Goal: Contribute content: Contribute content

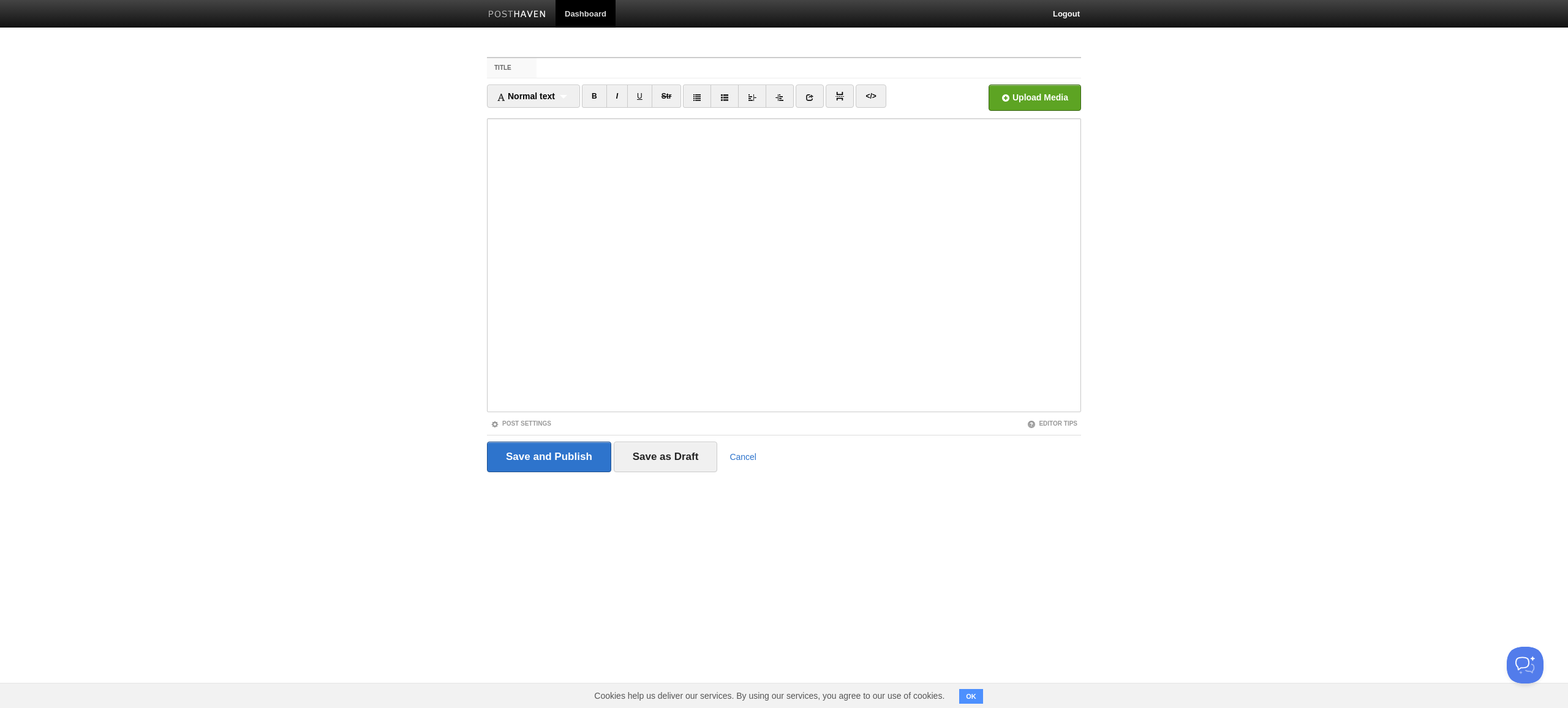
click at [809, 68] on input "Title" at bounding box center [809, 68] width 545 height 19
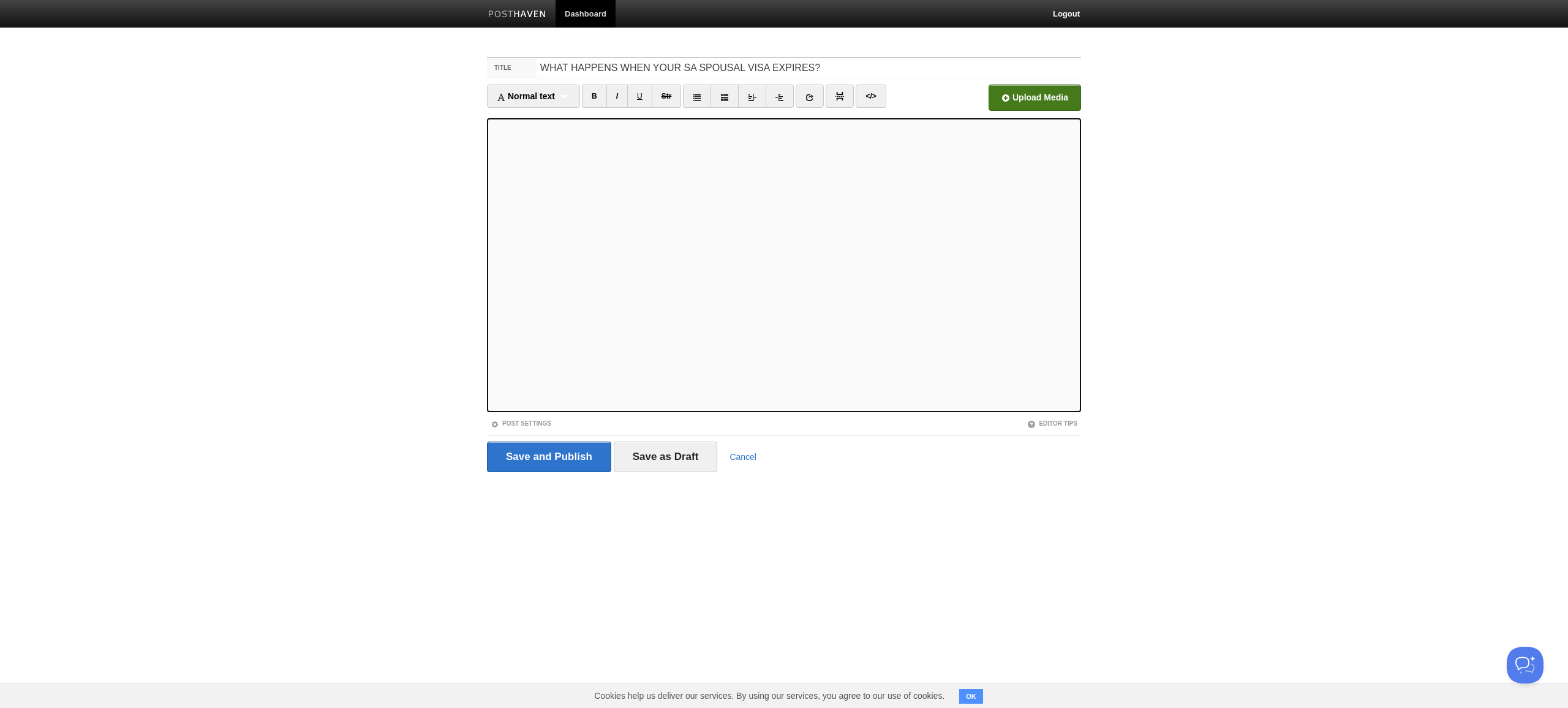
type input "WHAT HAPPENS WHEN YOUR SA SPOUSAL VISA EXPIRES?"
click at [1035, 97] on input "file" at bounding box center [665, 101] width 928 height 63
click at [549, 458] on input "Save and Publish" at bounding box center [549, 457] width 124 height 31
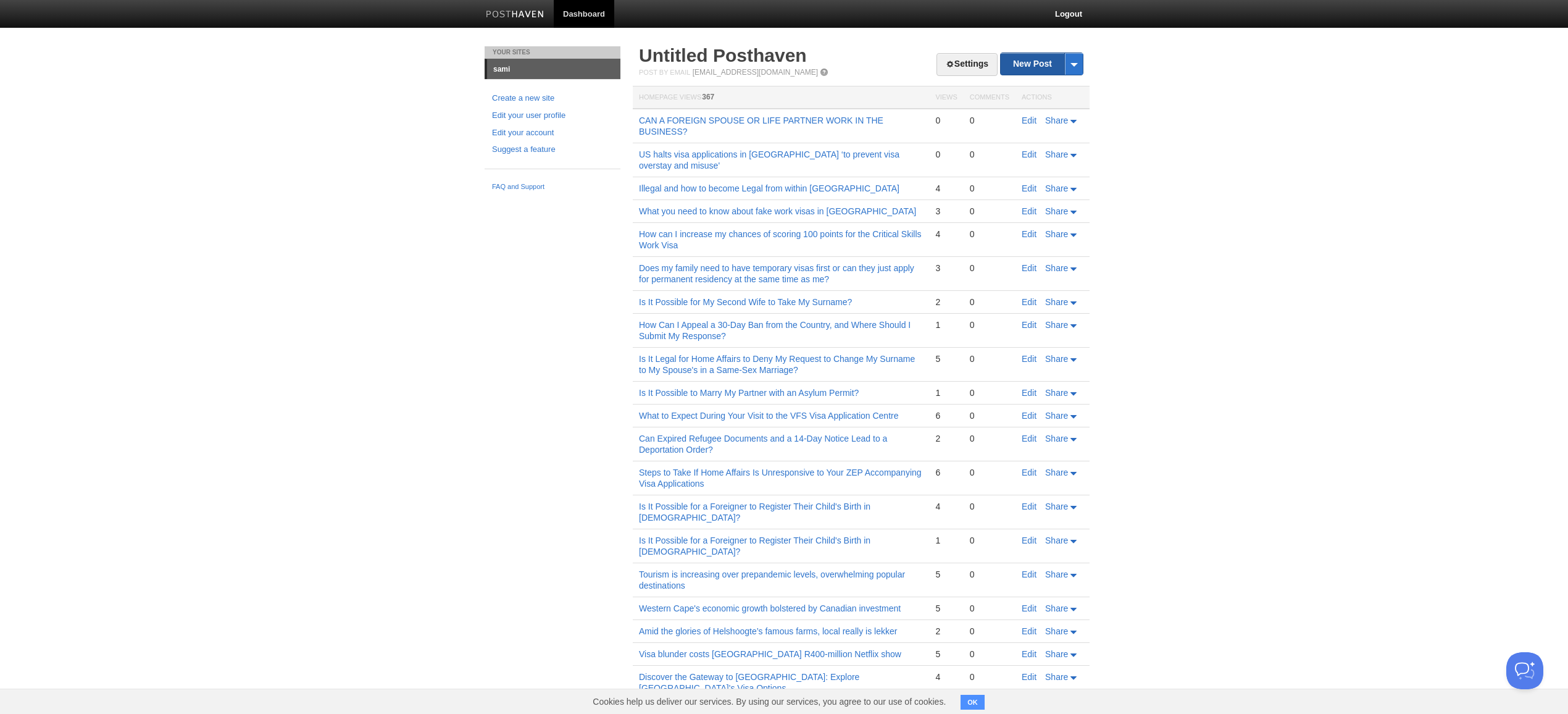
click at [1039, 60] on link "New Post" at bounding box center [1041, 64] width 82 height 22
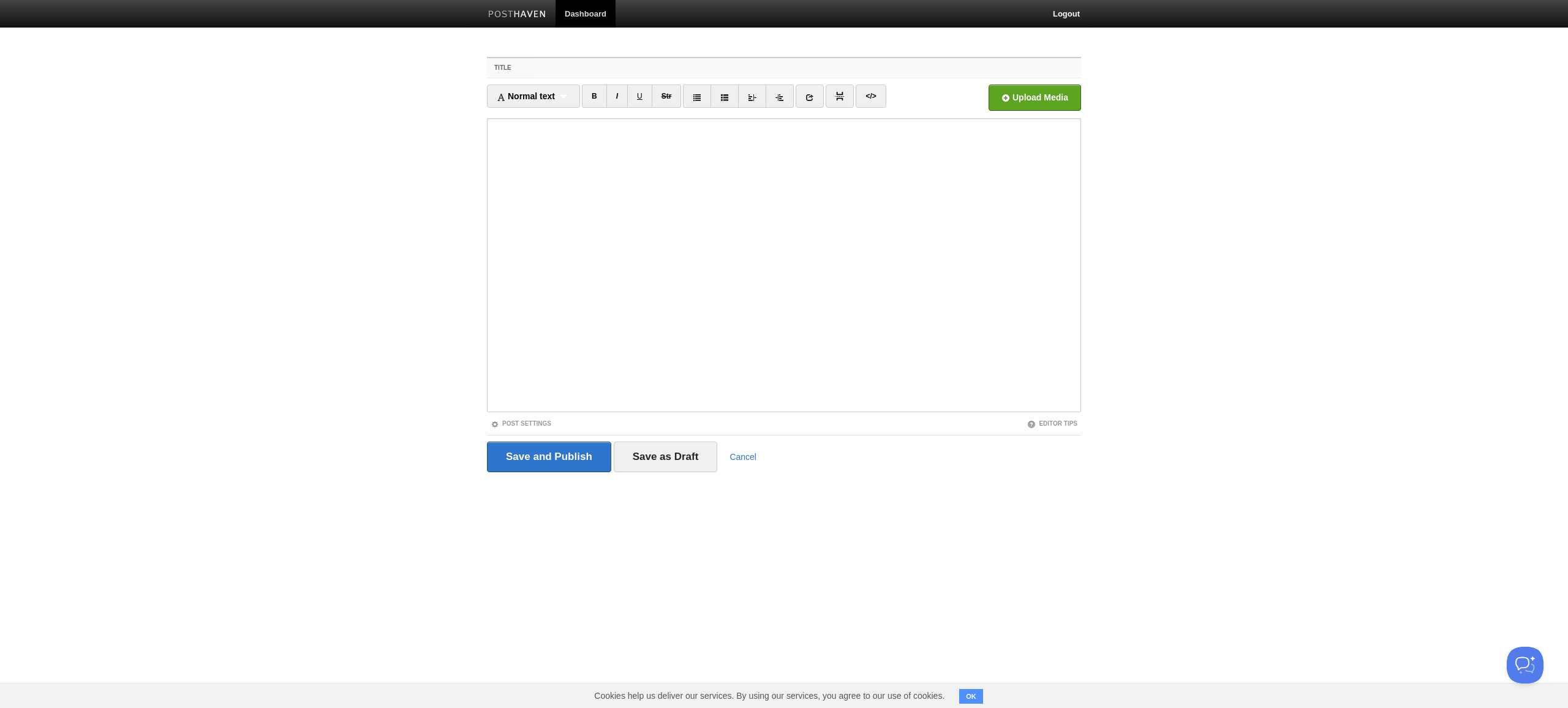
click at [809, 68] on input "Title" at bounding box center [809, 68] width 545 height 19
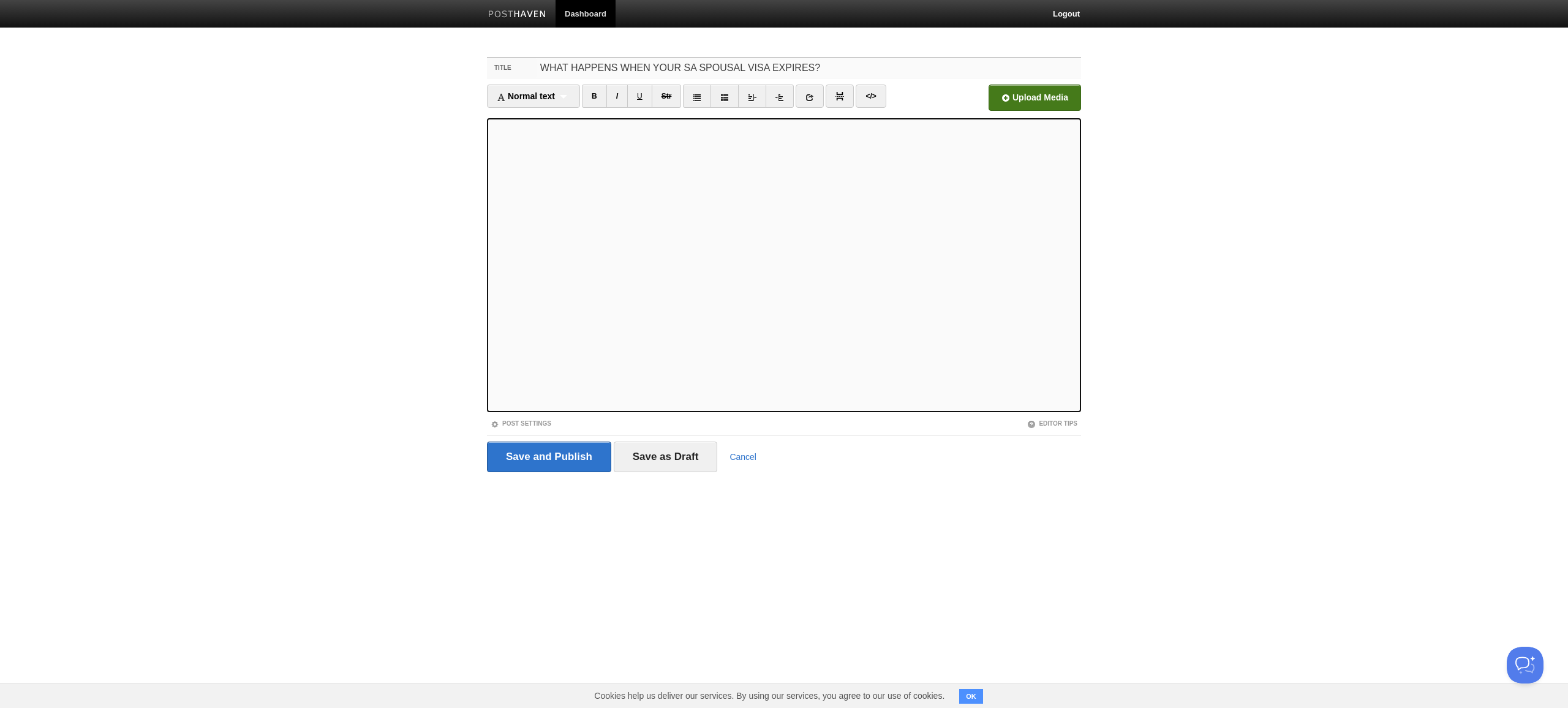
type input "WHAT HAPPENS WHEN YOUR SA SPOUSAL VISA EXPIRES?"
click at [1035, 97] on input "file" at bounding box center [665, 101] width 928 height 63
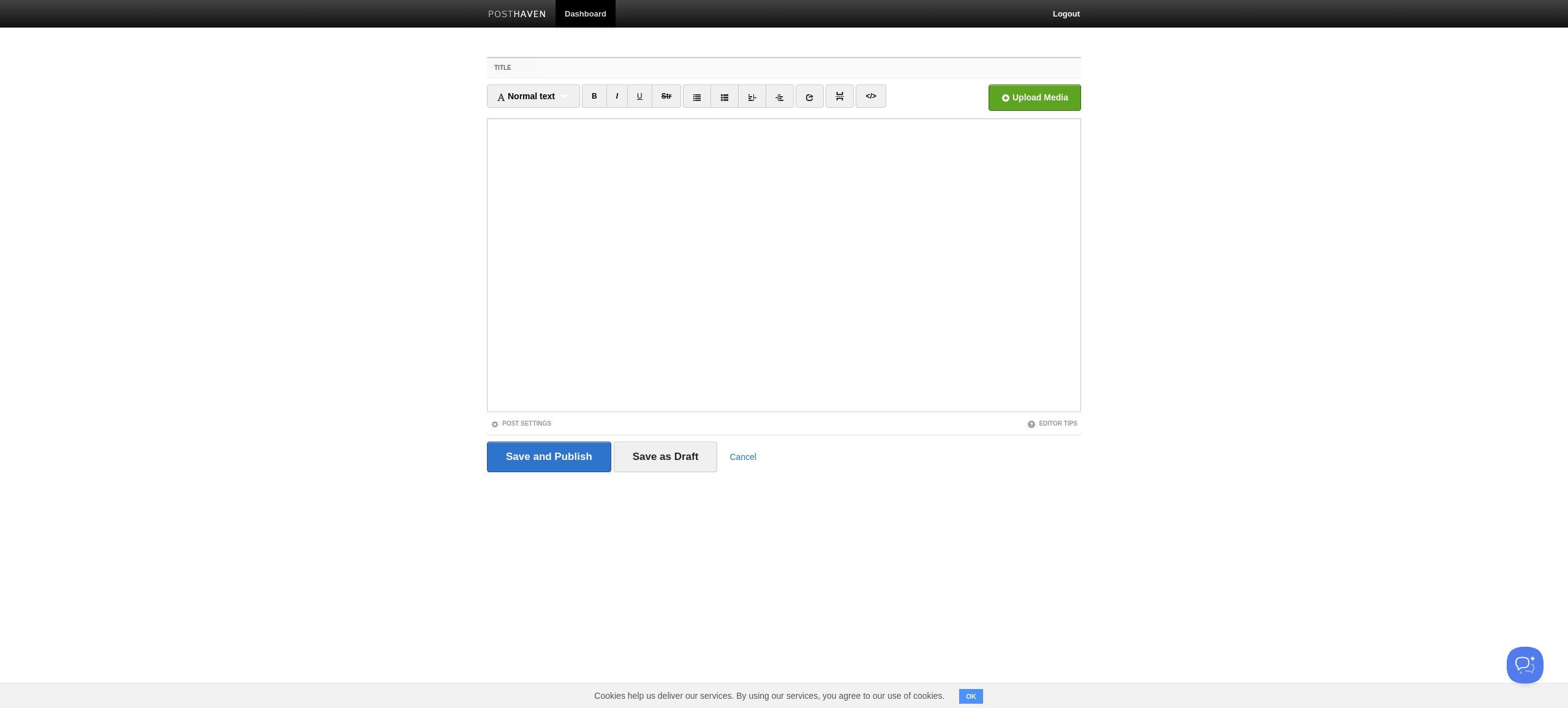
click at [809, 68] on input "Title" at bounding box center [809, 68] width 545 height 19
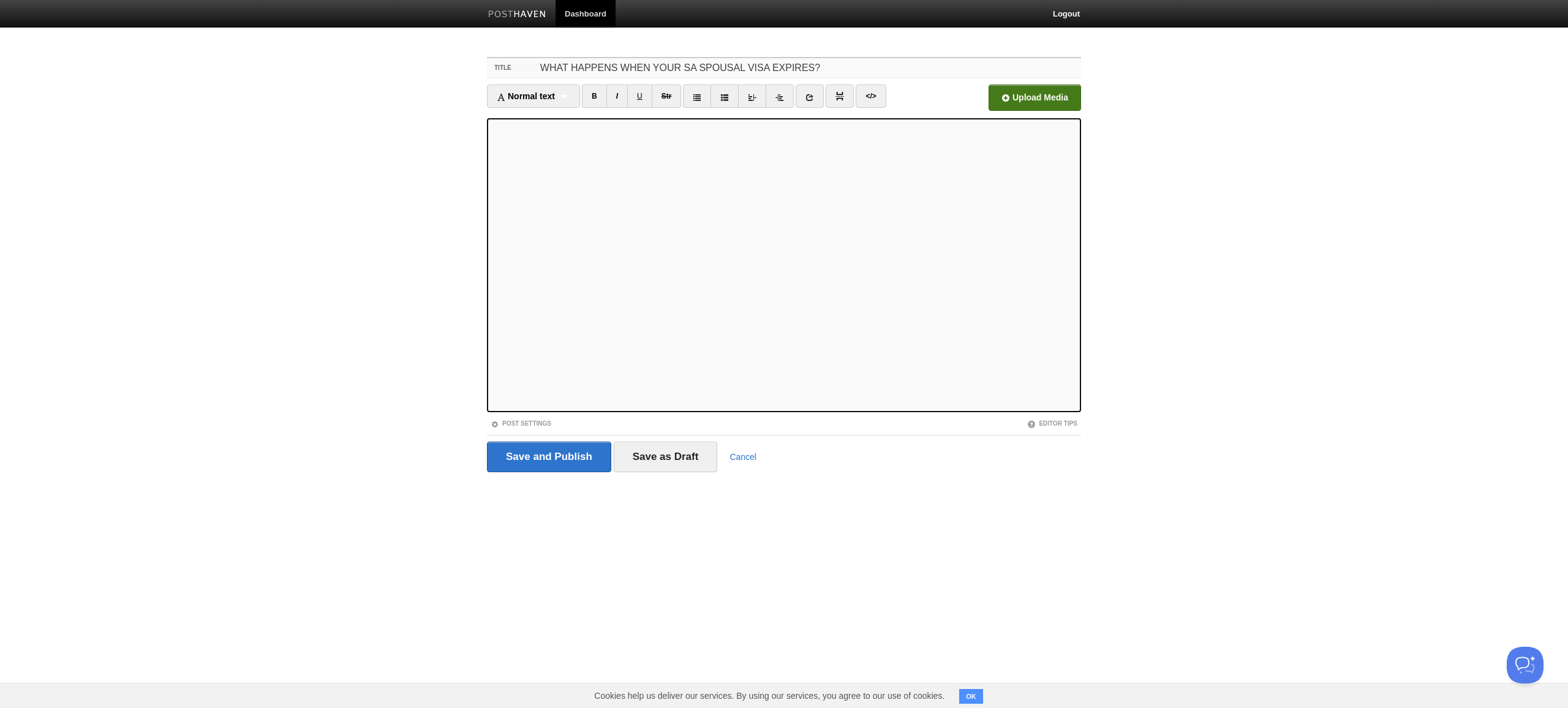
type input "WHAT HAPPENS WHEN YOUR SA SPOUSAL VISA EXPIRES?"
click at [1035, 97] on input "file" at bounding box center [665, 101] width 928 height 63
click at [549, 458] on input "Save and Publish" at bounding box center [549, 457] width 124 height 31
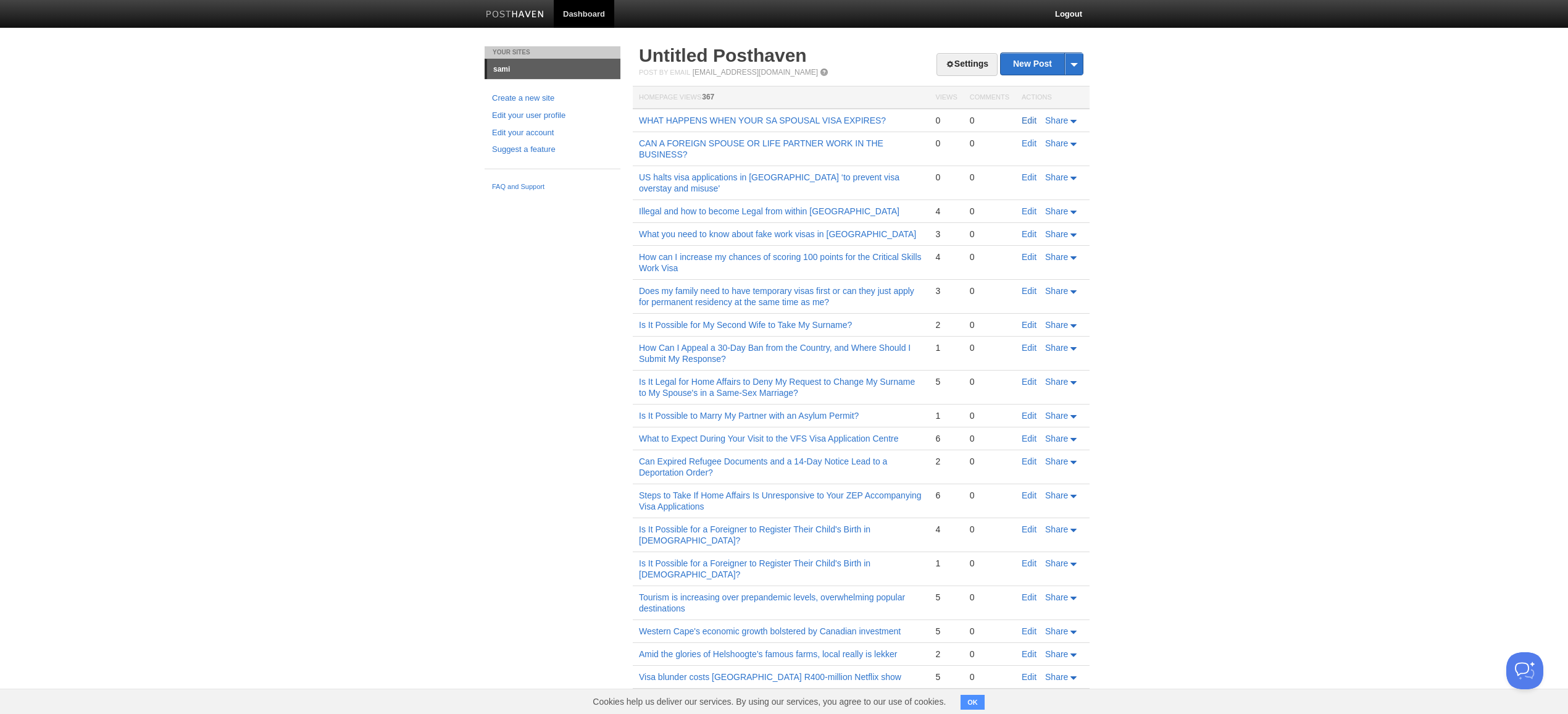
click at [1023, 118] on link "Edit" at bounding box center [1029, 120] width 15 height 10
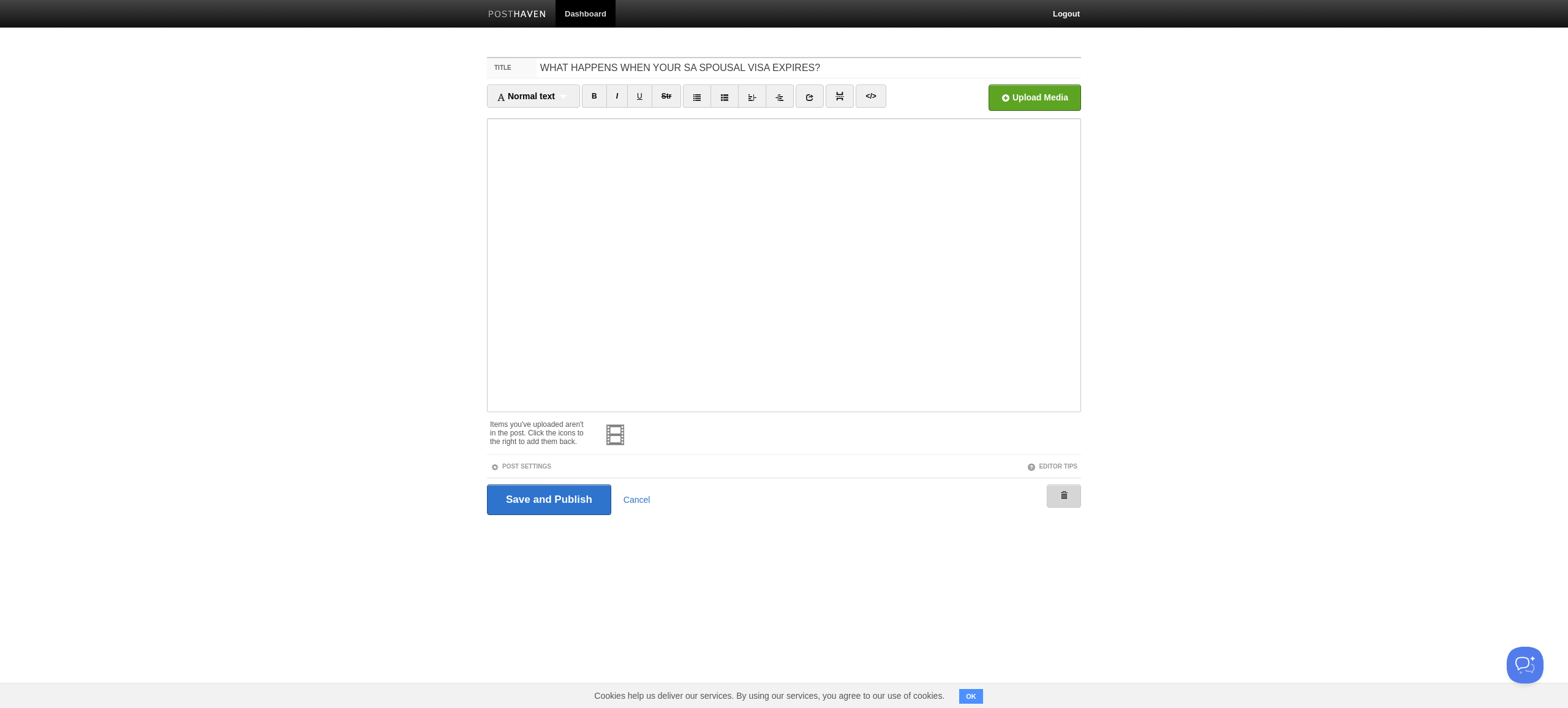
click at [1061, 494] on span at bounding box center [1064, 496] width 9 height 9
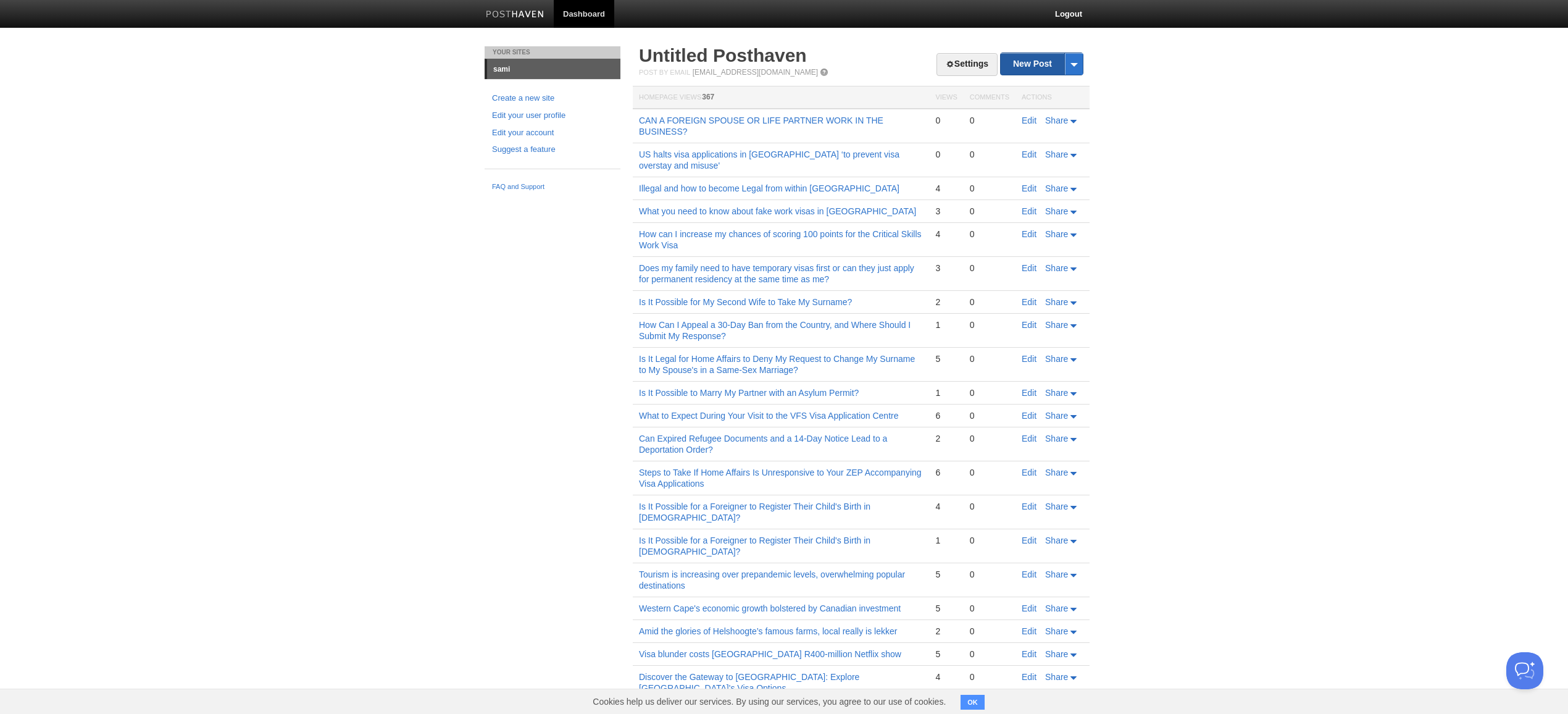
click at [1033, 67] on link "New Post" at bounding box center [1041, 64] width 82 height 22
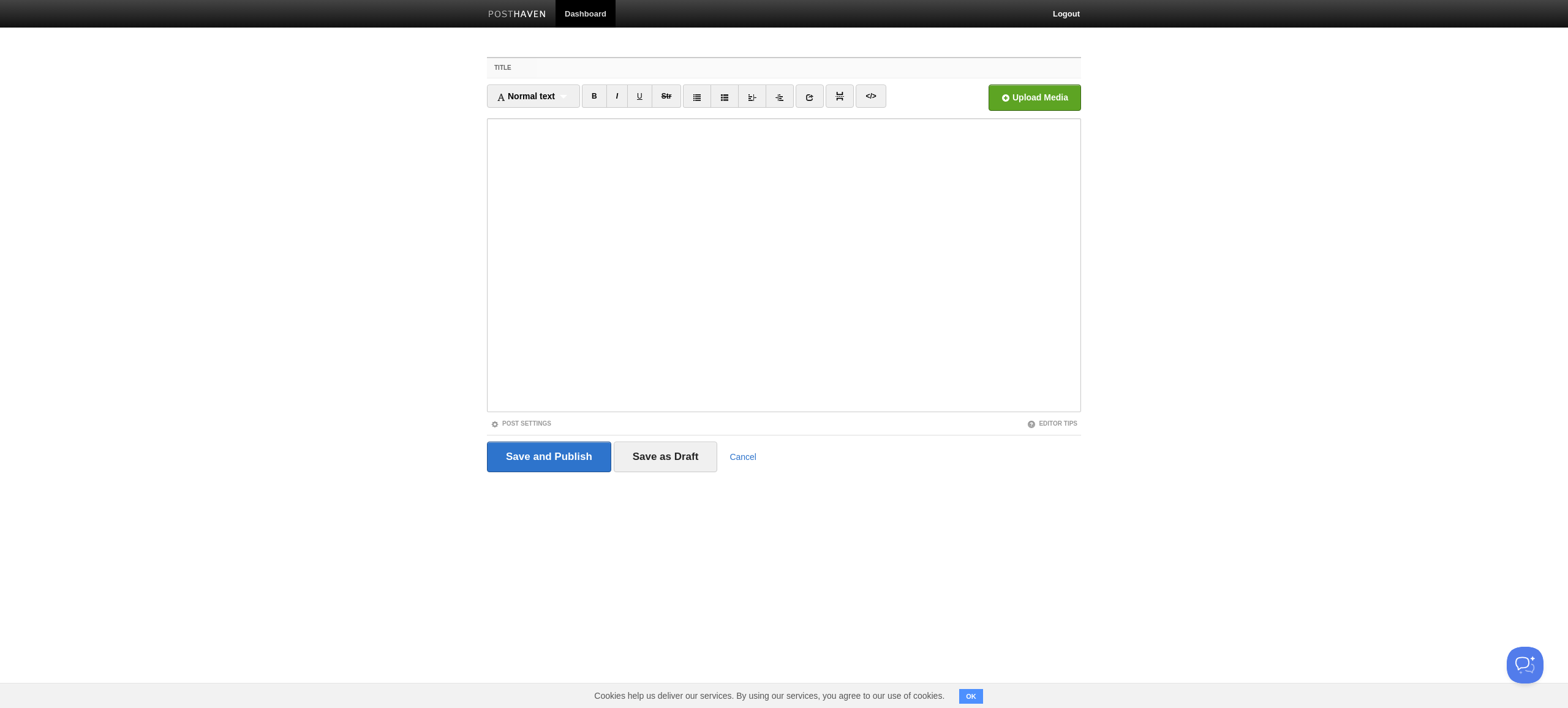
click at [809, 68] on input "Title" at bounding box center [809, 68] width 545 height 19
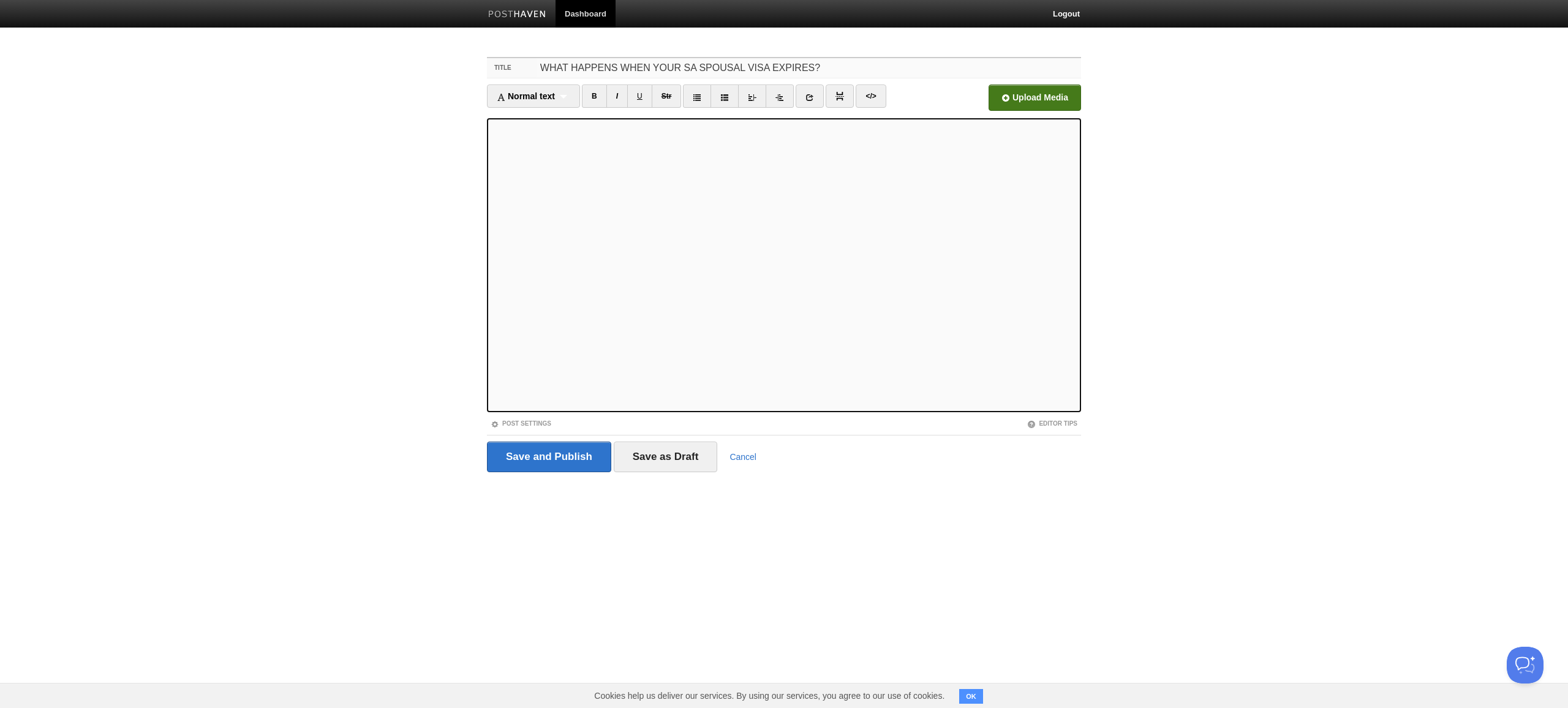
type input "WHAT HAPPENS WHEN YOUR SA SPOUSAL VISA EXPIRES?"
click at [1035, 97] on input "file" at bounding box center [665, 101] width 928 height 63
click at [549, 458] on input "Save and Publish" at bounding box center [549, 457] width 124 height 31
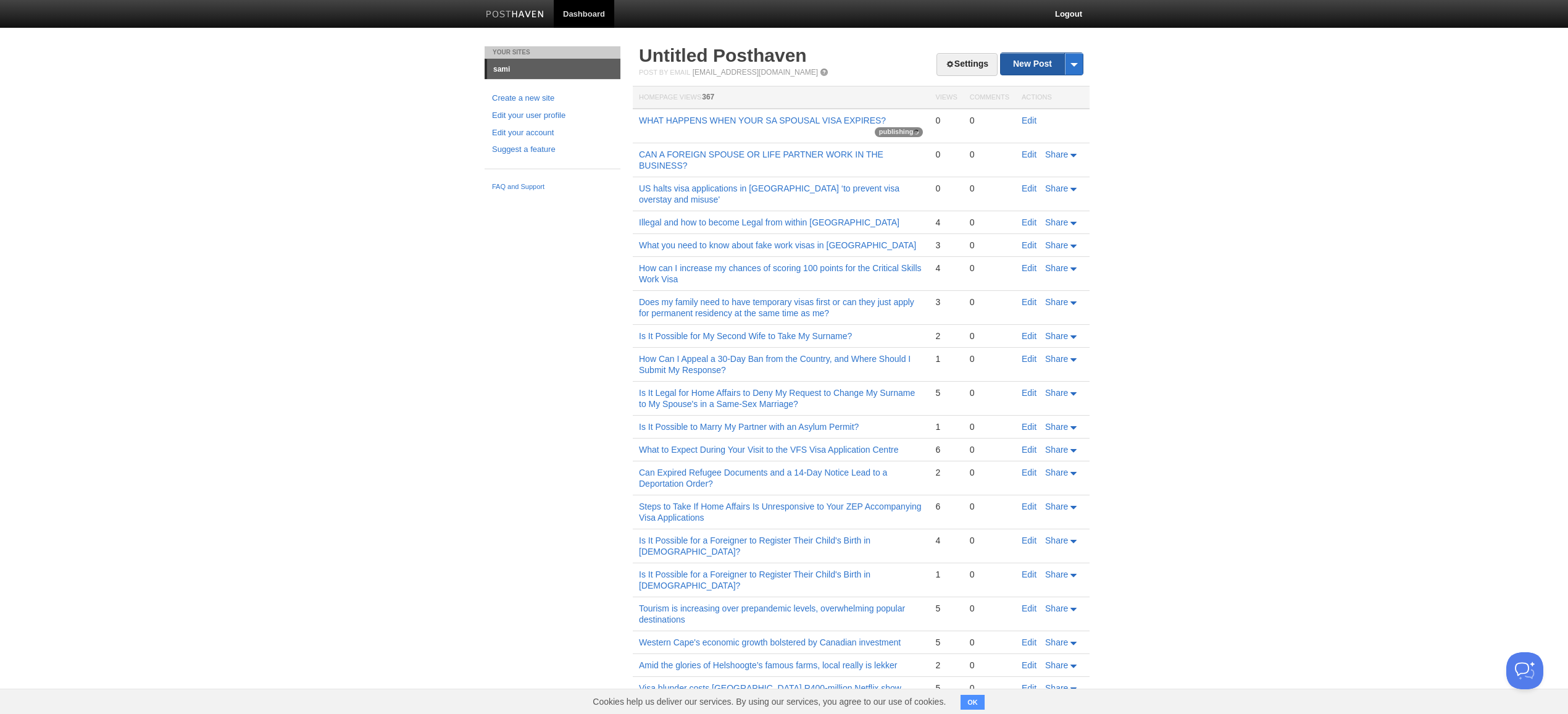
click at [1028, 65] on link "New Post" at bounding box center [1041, 64] width 82 height 22
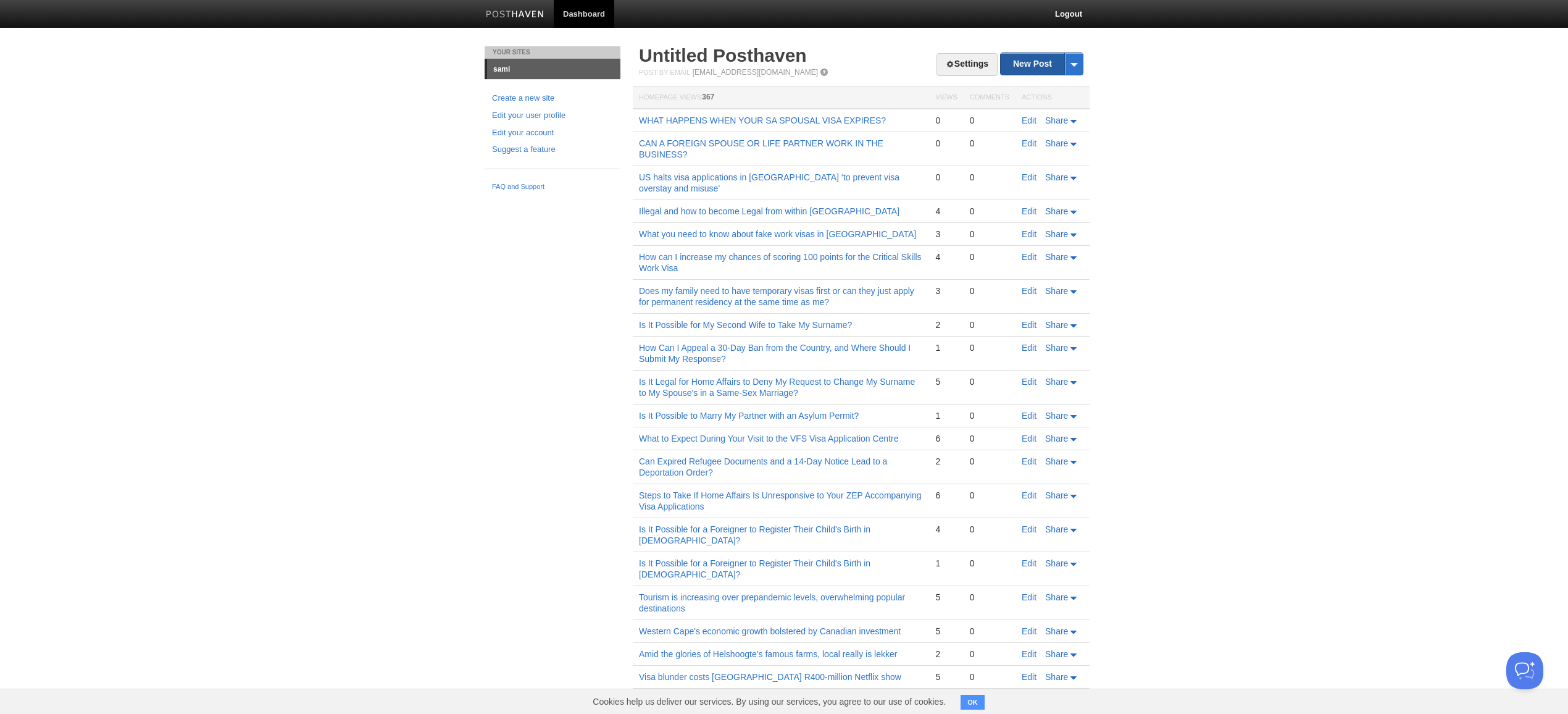
click at [1030, 67] on link "New Post" at bounding box center [1041, 64] width 82 height 22
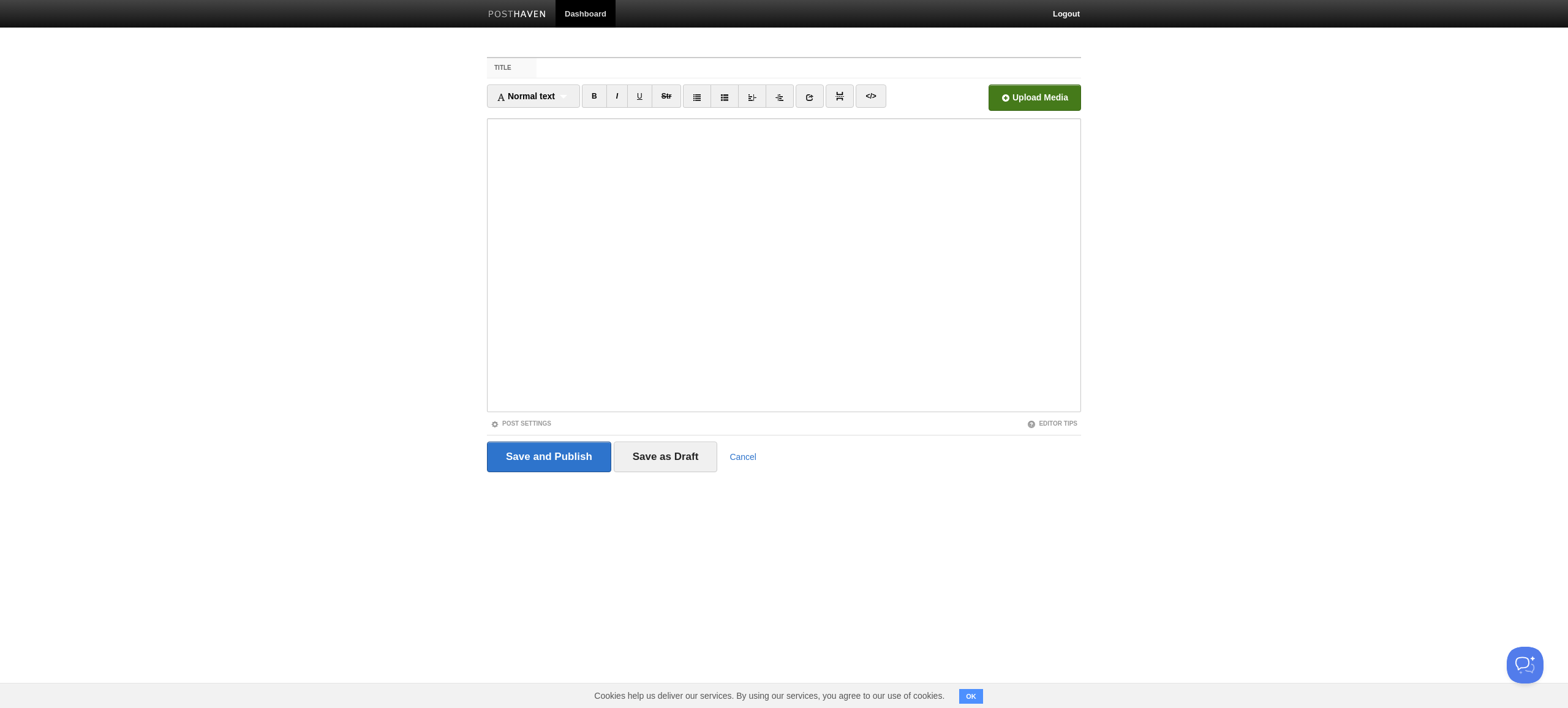
click at [1018, 104] on input "file" at bounding box center [665, 101] width 928 height 63
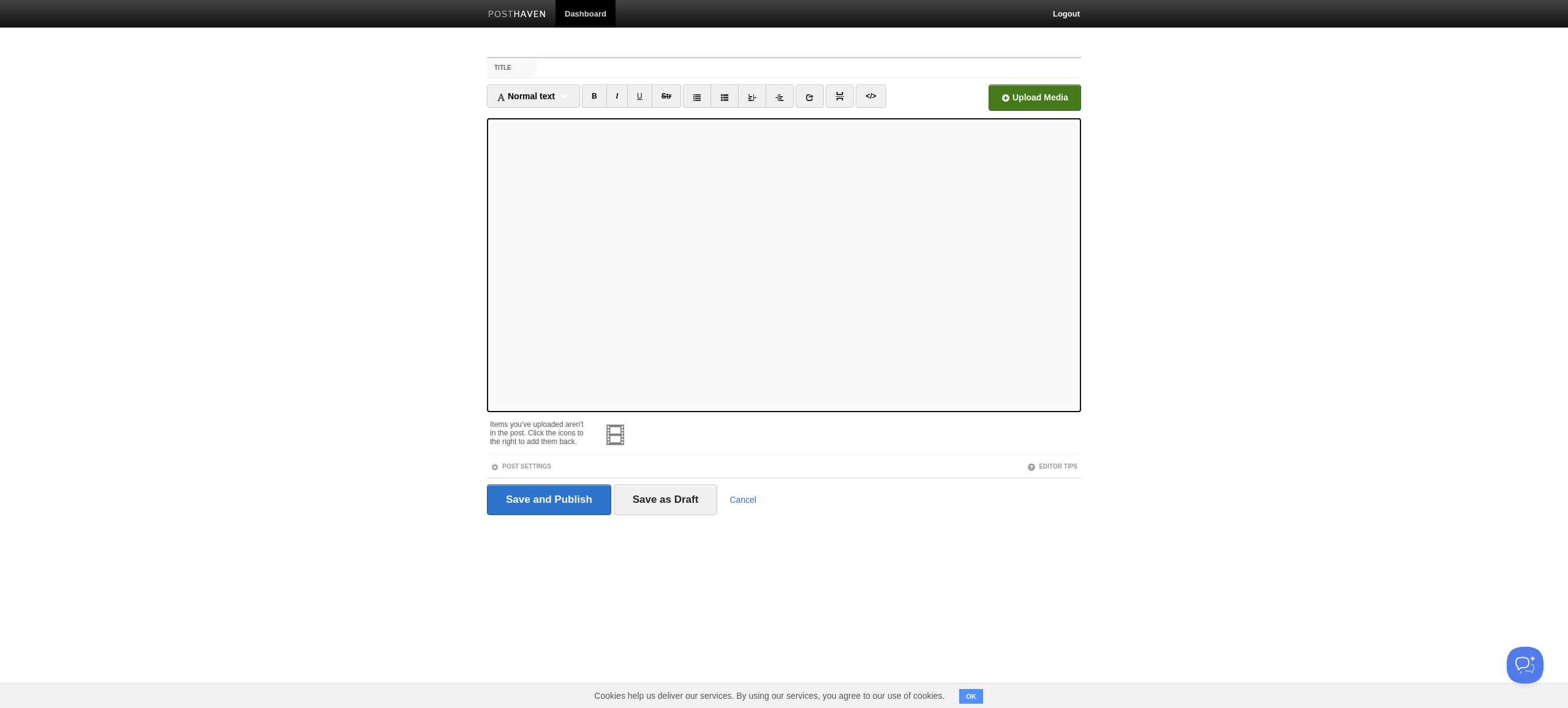
click at [1061, 88] on input "file" at bounding box center [665, 101] width 928 height 63
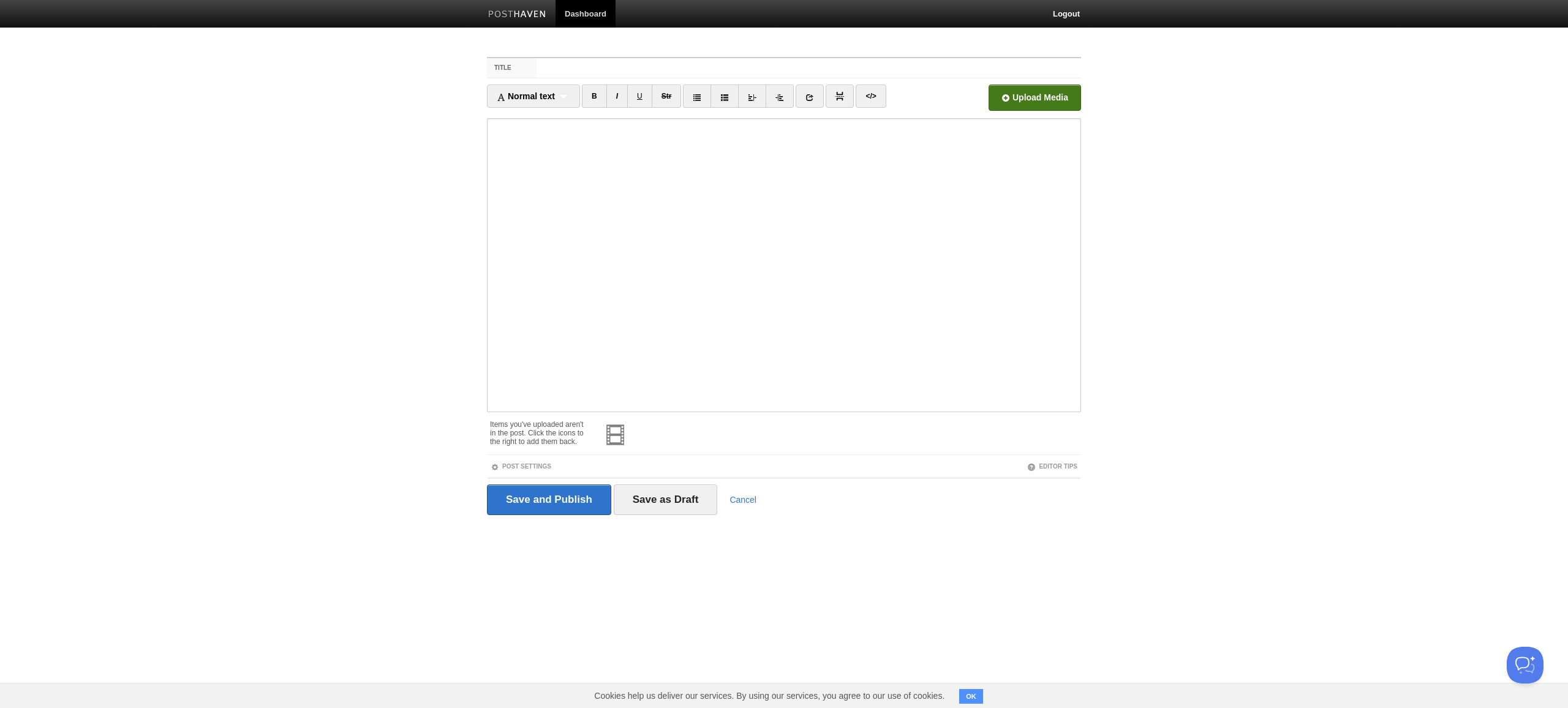
click at [557, 445] on div "Items you've uploaded aren't in the post. Click the icons to the right to add t…" at bounding box center [539, 430] width 99 height 32
click at [579, 442] on div "Items you've uploaded aren't in the post. Click the icons to the right to add t…" at bounding box center [539, 430] width 99 height 32
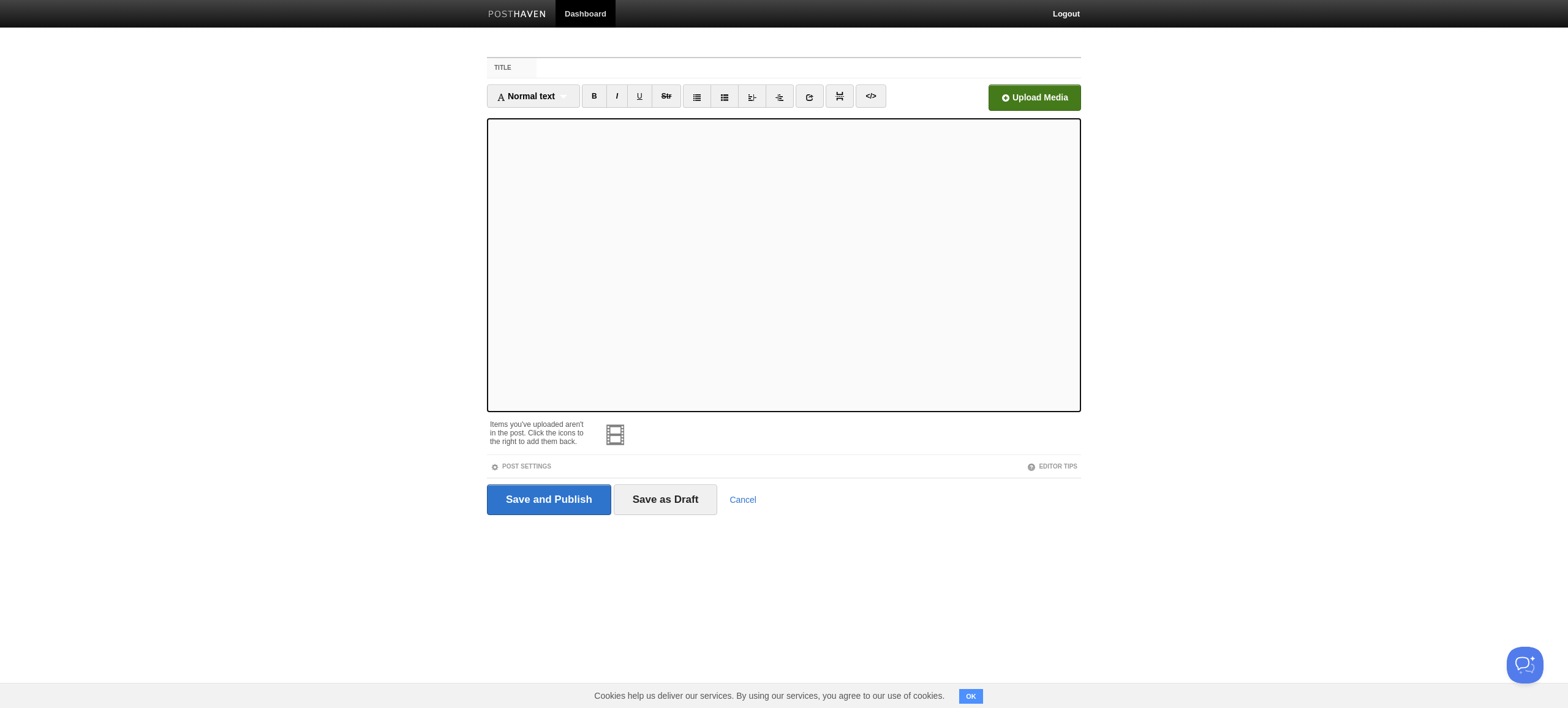
click at [548, 442] on div "Items you've uploaded aren't in the post. Click the icons to the right to add t…" at bounding box center [539, 430] width 99 height 32
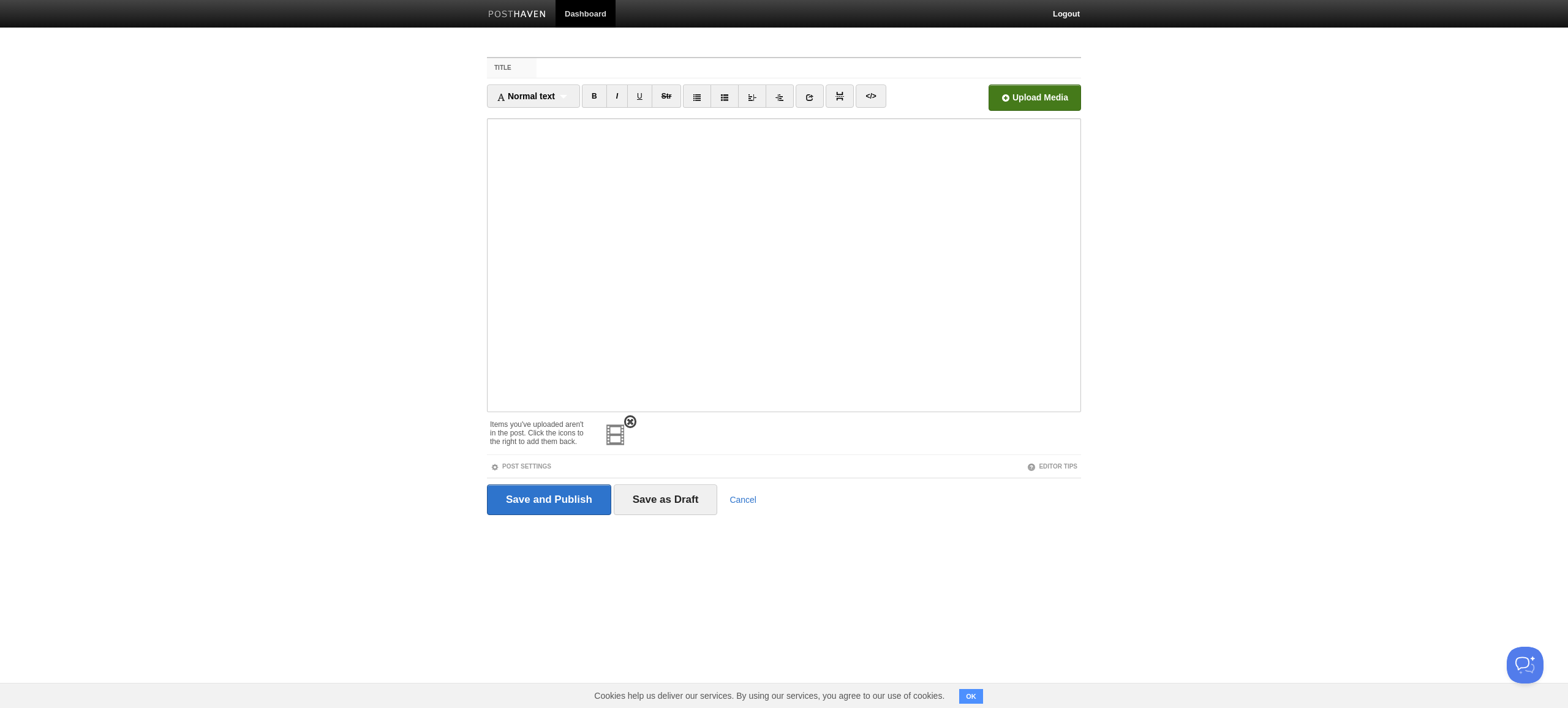
click at [621, 430] on img at bounding box center [615, 435] width 30 height 30
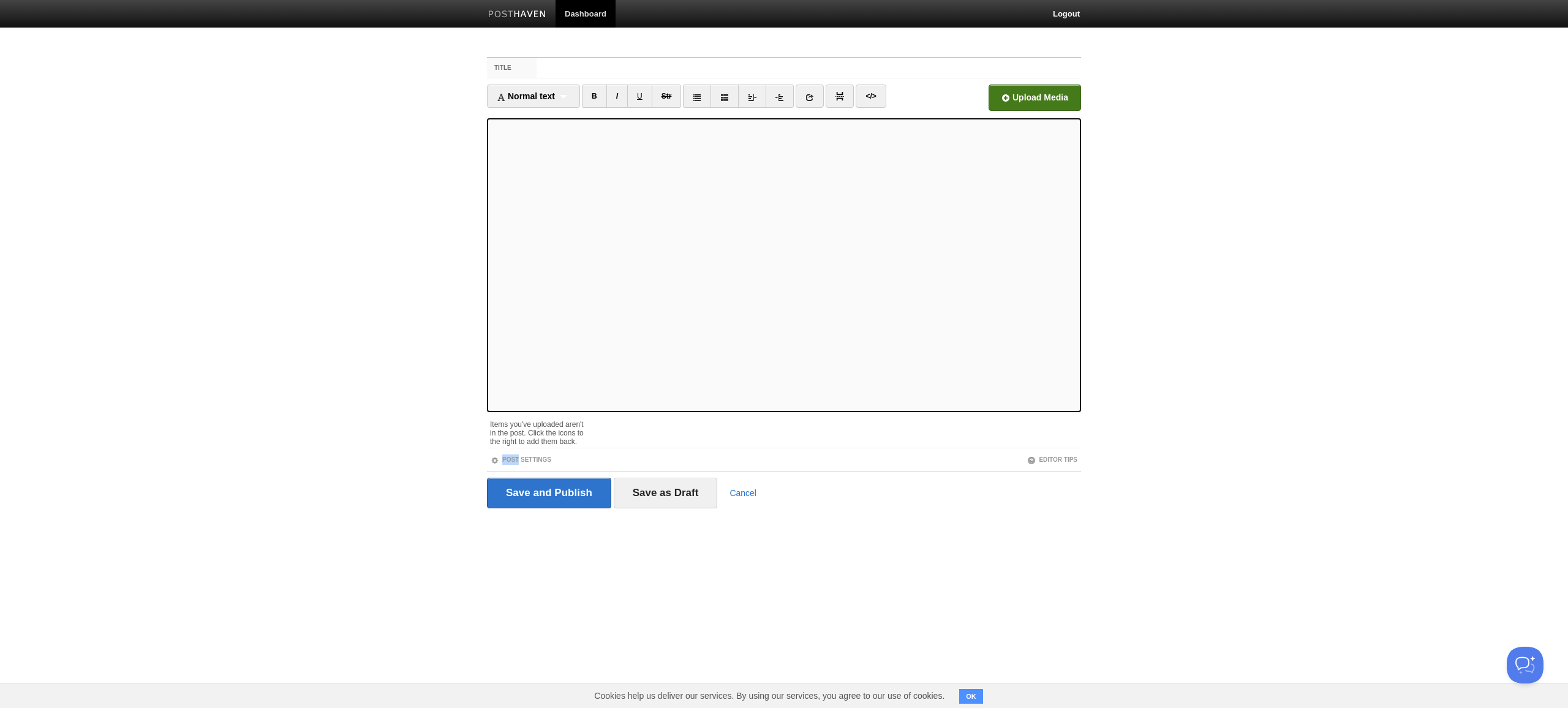
click at [621, 430] on div at bounding box center [835, 422] width 492 height 17
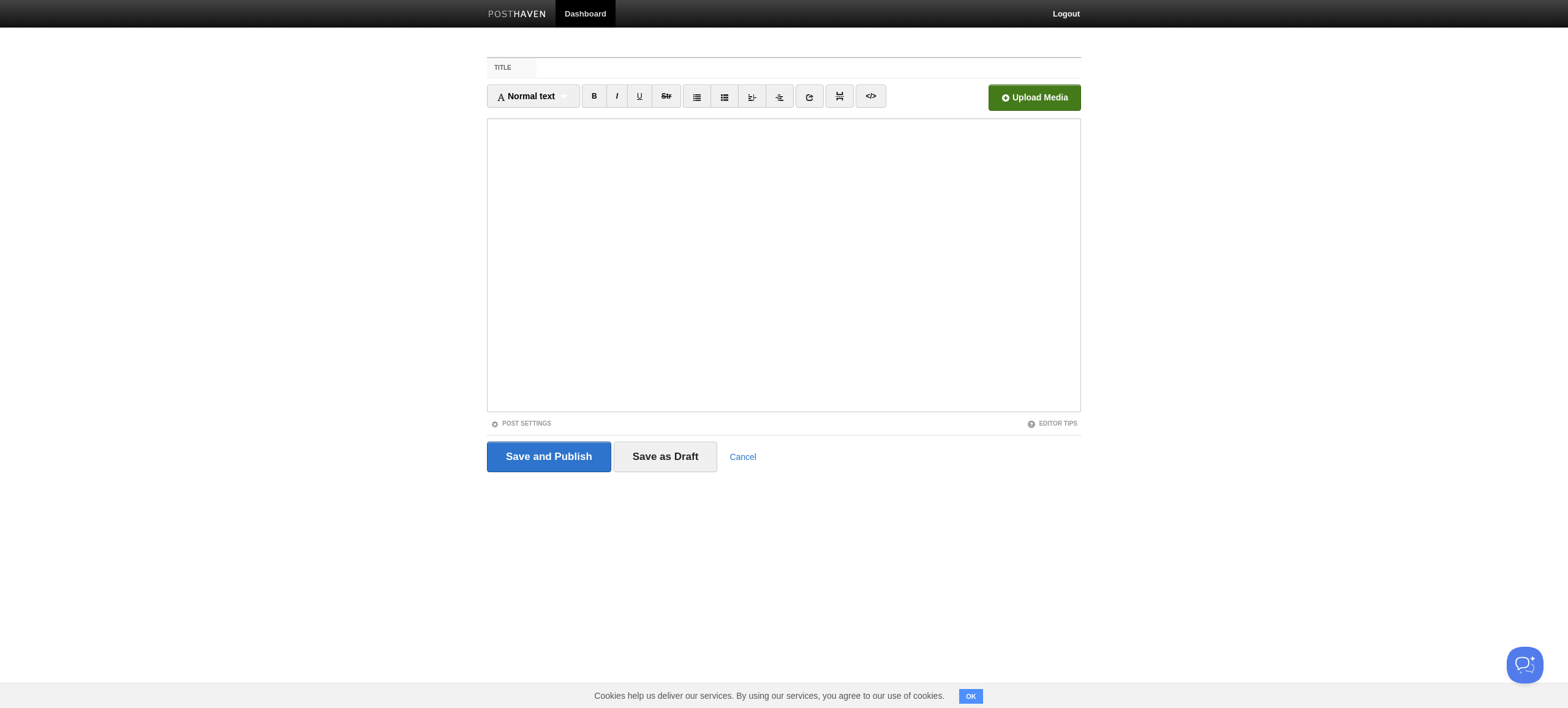
click at [809, 68] on input "Title" at bounding box center [809, 68] width 545 height 19
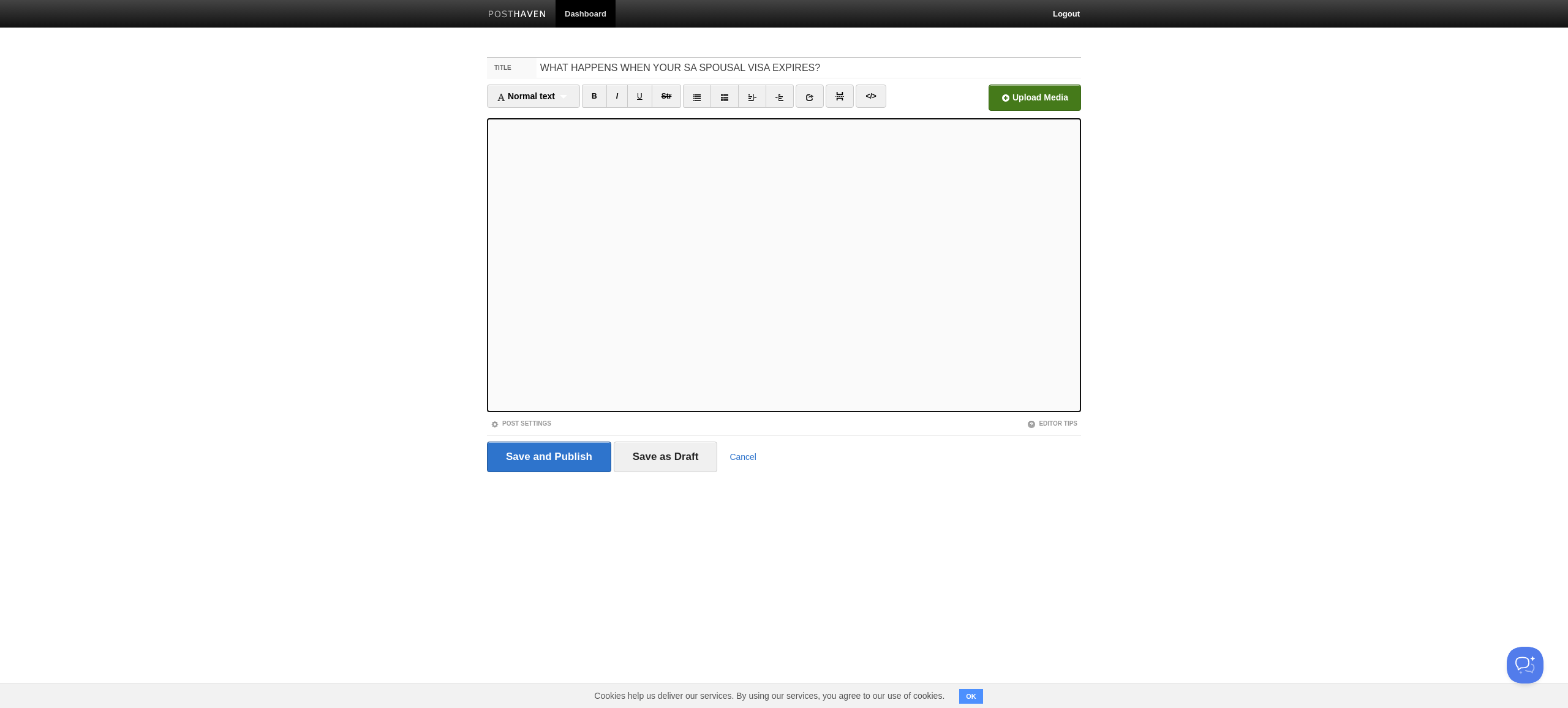
type input "WHAT HAPPENS WHEN YOUR SA SPOUSAL VISA EXPIRES?"
click at [1035, 97] on input "file" at bounding box center [665, 101] width 928 height 63
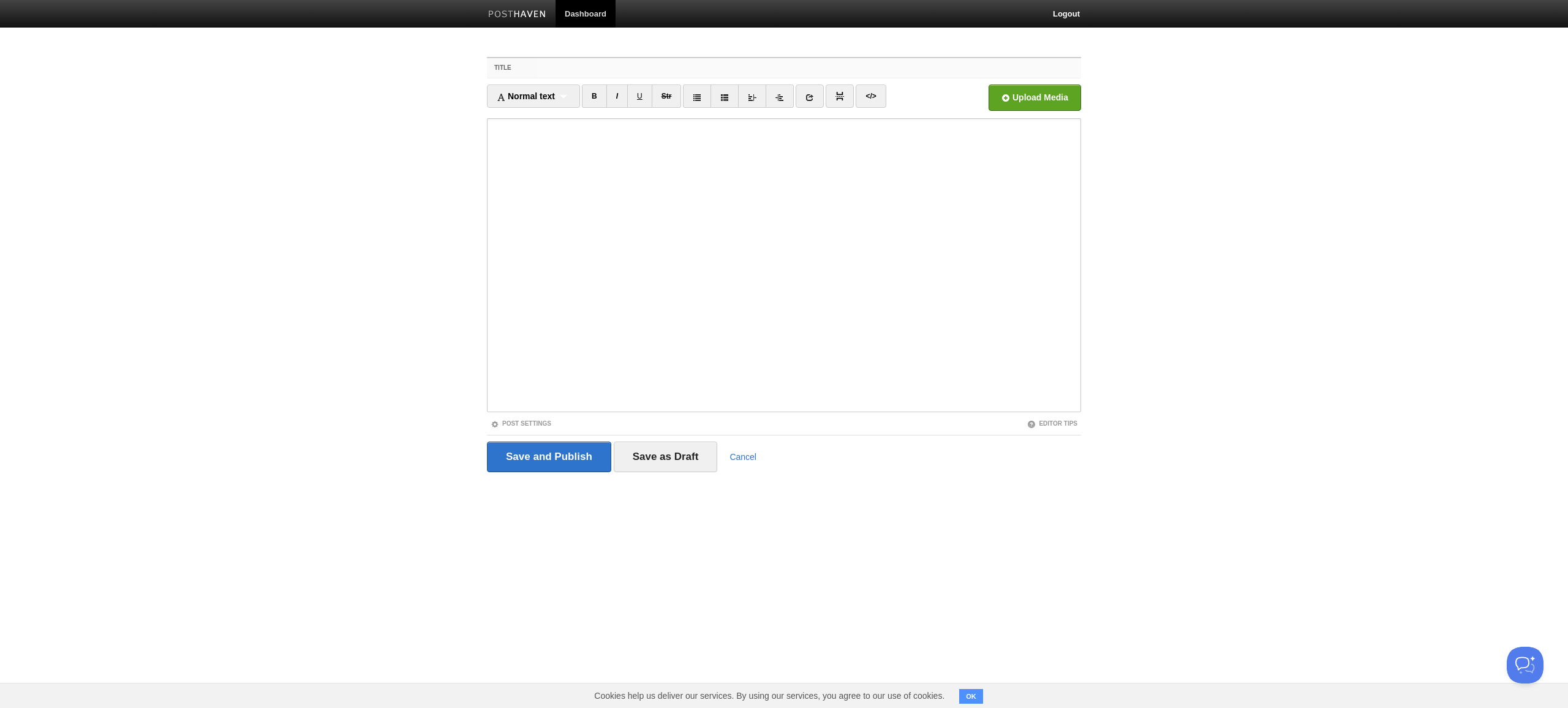
click at [809, 68] on input "Title" at bounding box center [809, 68] width 545 height 19
type input "WHAT HAPPENS WHEN YOUR SA SPOUSAL VISA EXPIRES?"
click at [1035, 97] on input "file" at bounding box center [665, 101] width 928 height 63
click at [809, 68] on input "Title" at bounding box center [809, 68] width 545 height 19
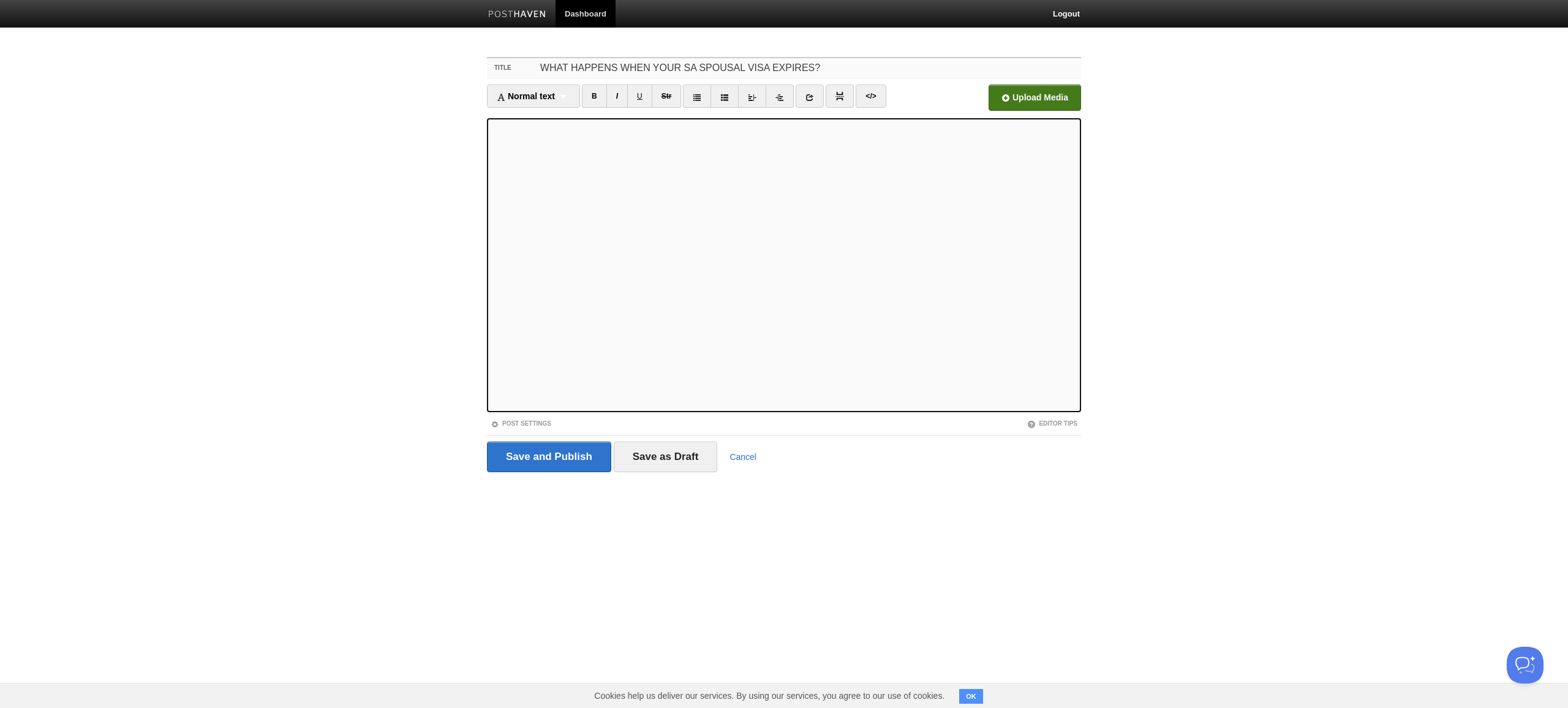
type input "WHAT HAPPENS WHEN YOUR SA SPOUSAL VISA EXPIRES?"
click at [1035, 97] on input "file" at bounding box center [665, 101] width 928 height 63
click at [549, 458] on input "Save and Publish" at bounding box center [549, 457] width 124 height 31
